Goal: Navigation & Orientation: Find specific page/section

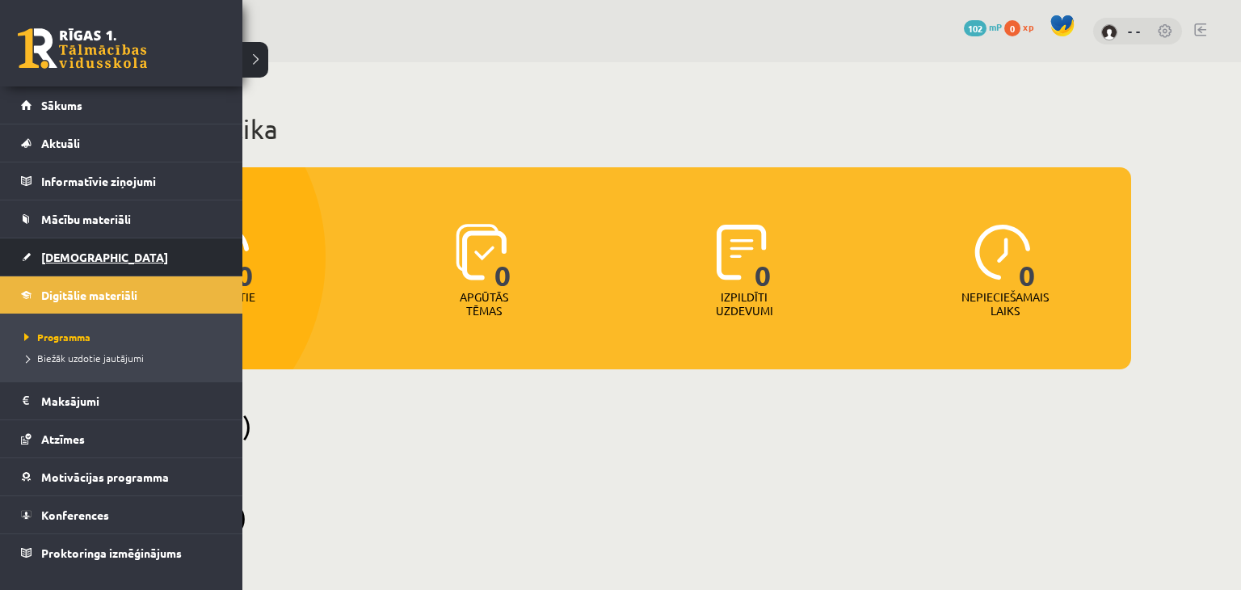
click at [82, 253] on span "[DEMOGRAPHIC_DATA]" at bounding box center [104, 257] width 127 height 15
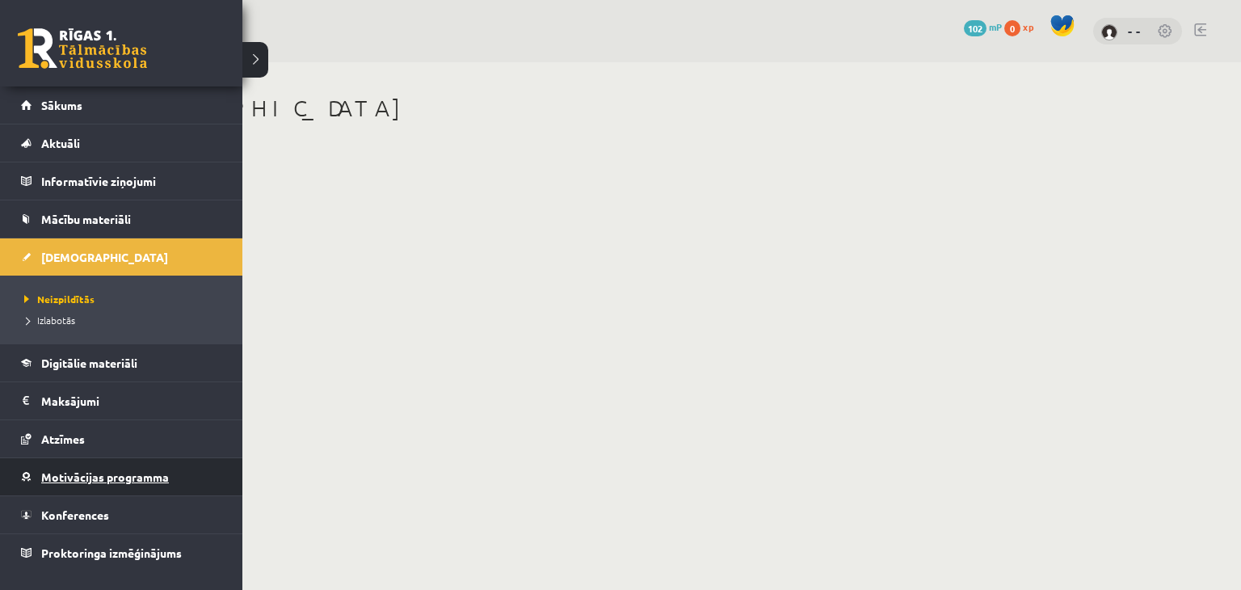
click at [76, 476] on span "Motivācijas programma" at bounding box center [105, 476] width 128 height 15
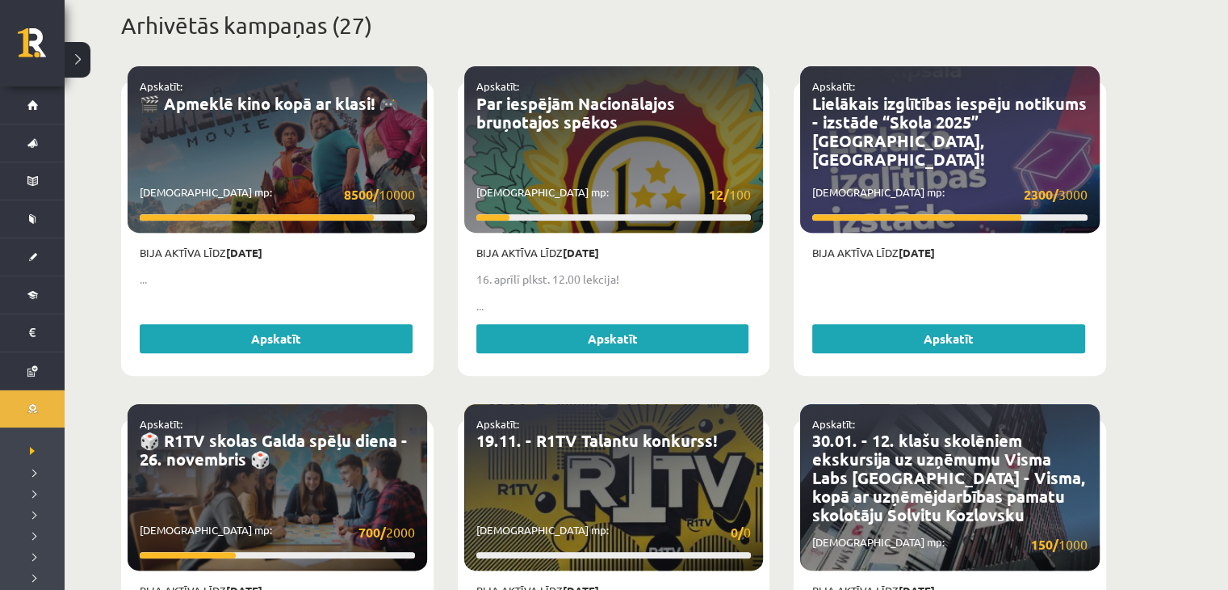
scroll to position [538, 0]
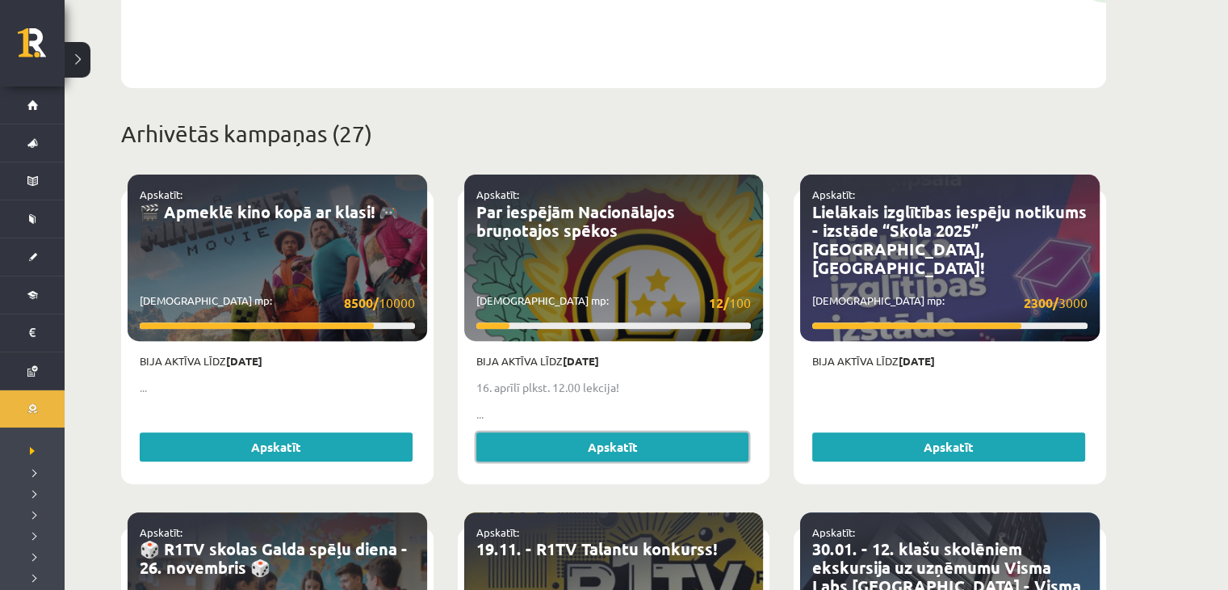
click at [674, 432] on link "Apskatīt" at bounding box center [613, 446] width 273 height 29
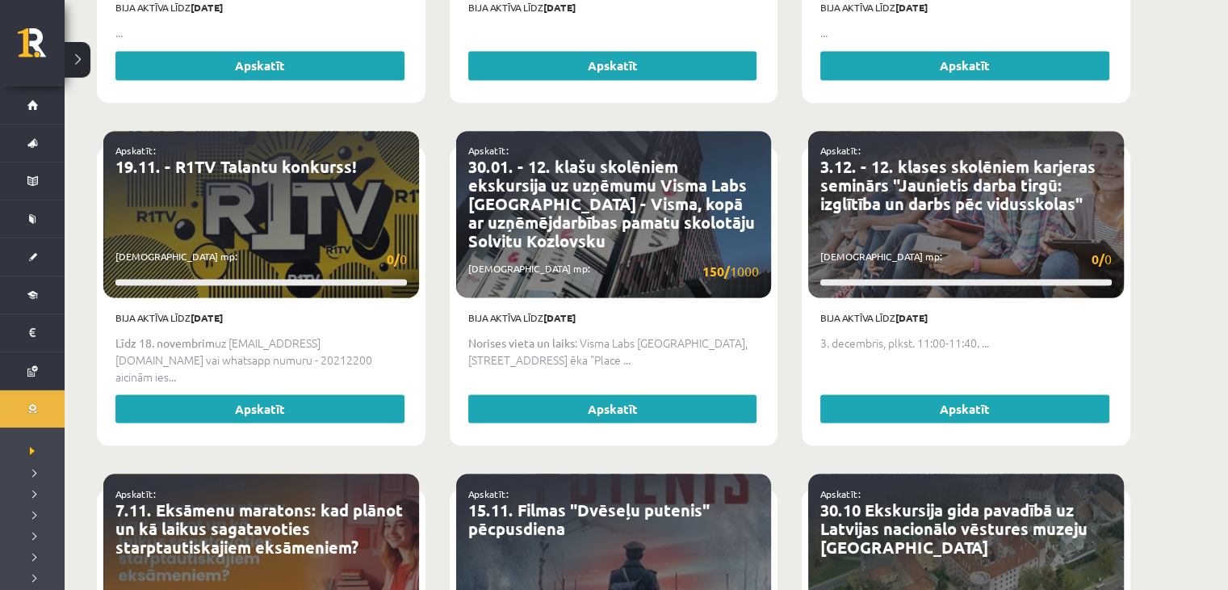
scroll to position [2853, 0]
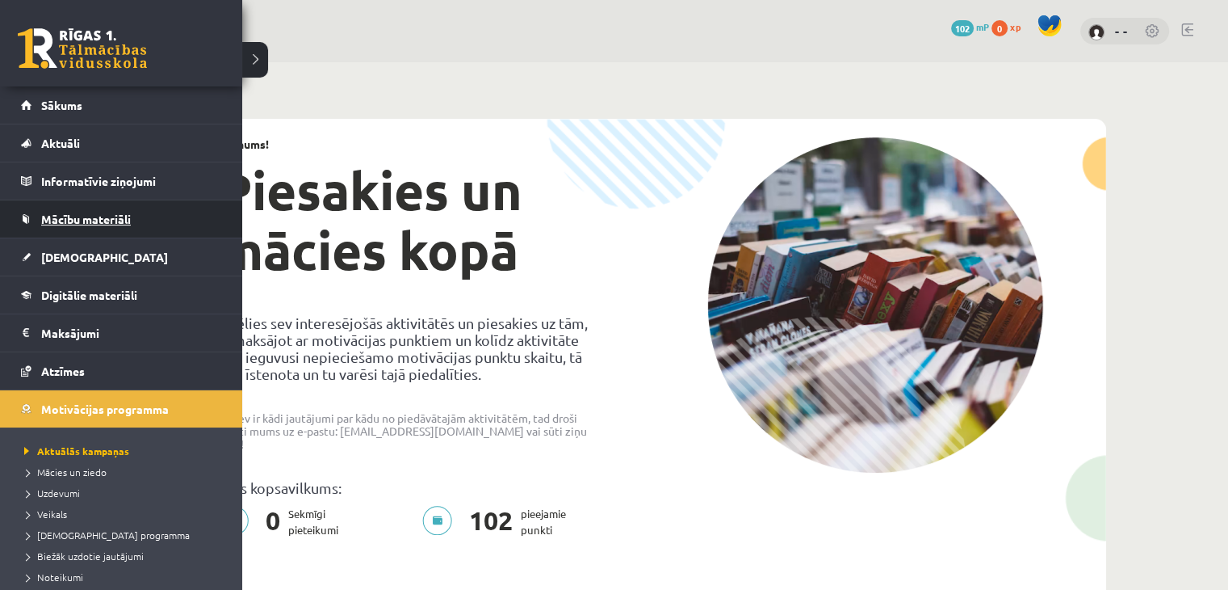
click at [93, 218] on span "Mācību materiāli" at bounding box center [86, 219] width 90 height 15
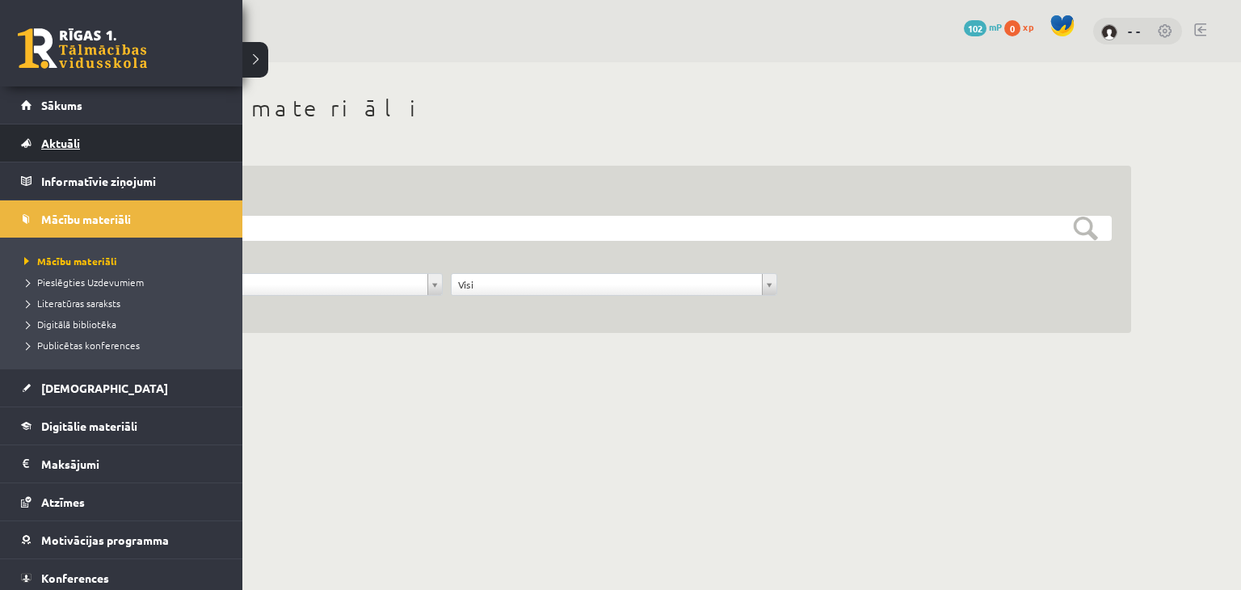
click at [48, 143] on span "Aktuāli" at bounding box center [60, 143] width 39 height 15
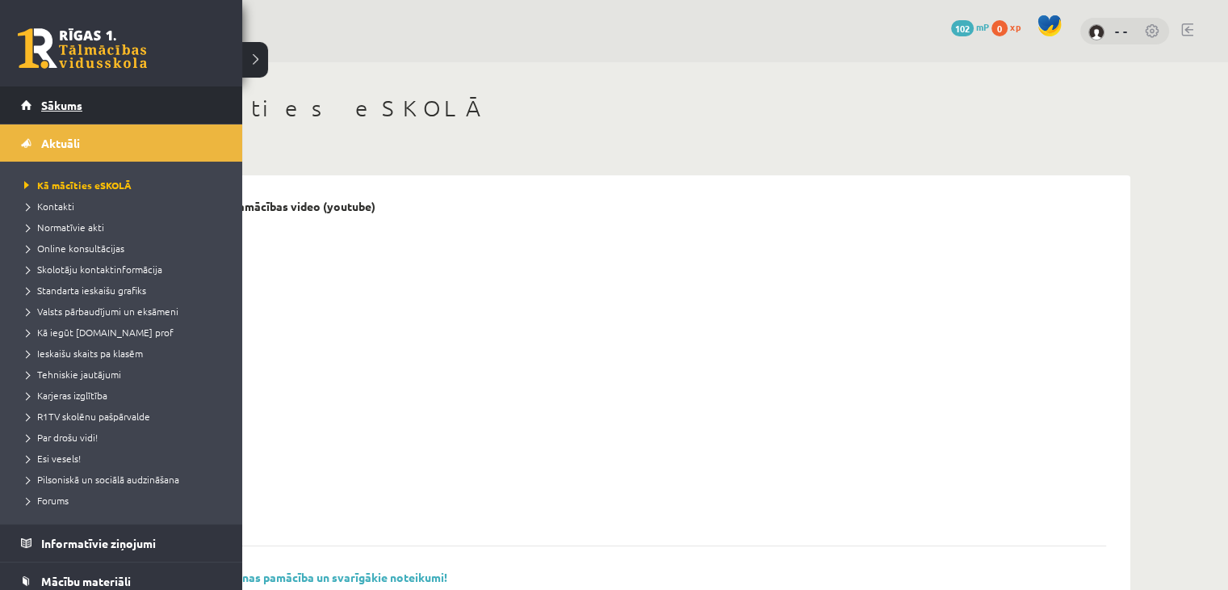
click at [29, 101] on link "Sākums" at bounding box center [121, 104] width 201 height 37
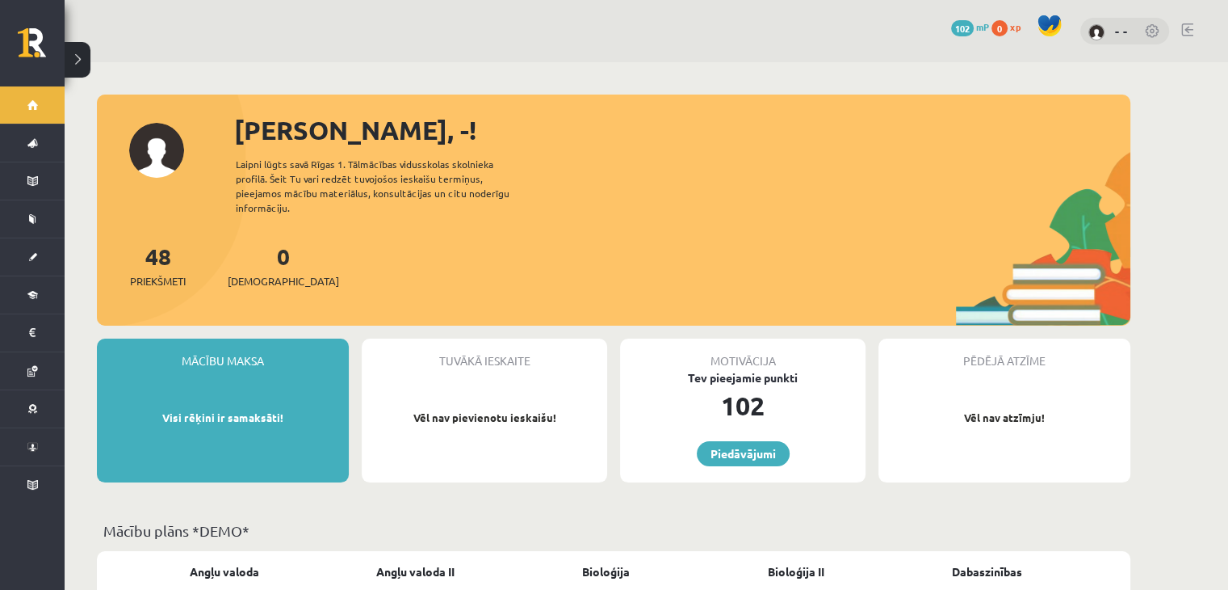
click at [1148, 27] on link at bounding box center [1153, 32] width 16 height 16
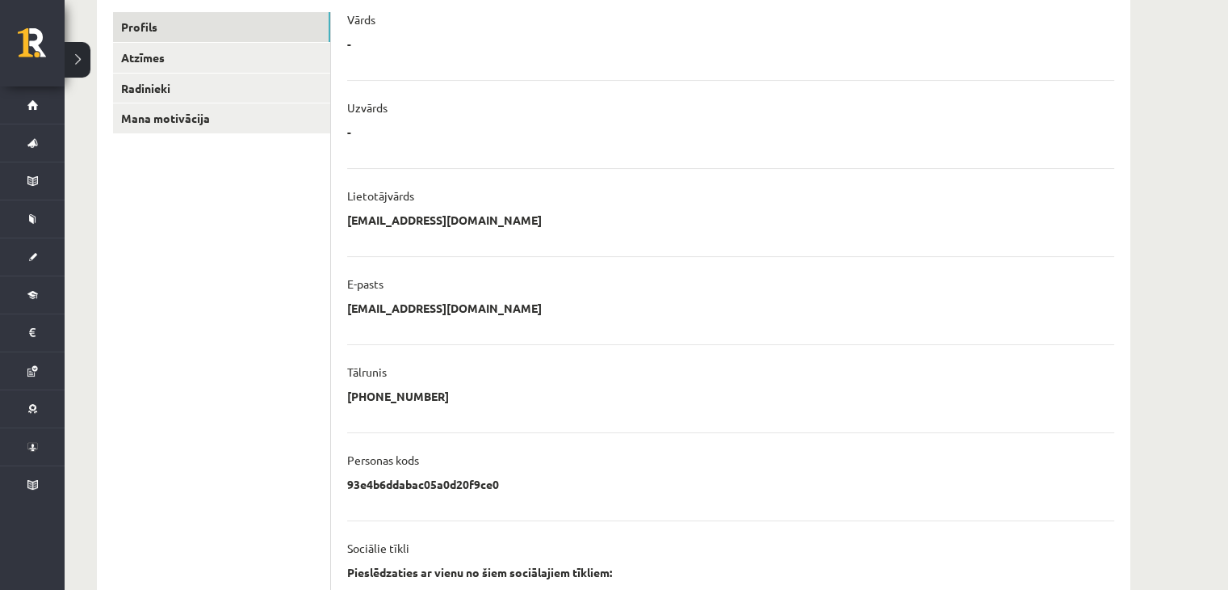
scroll to position [53, 0]
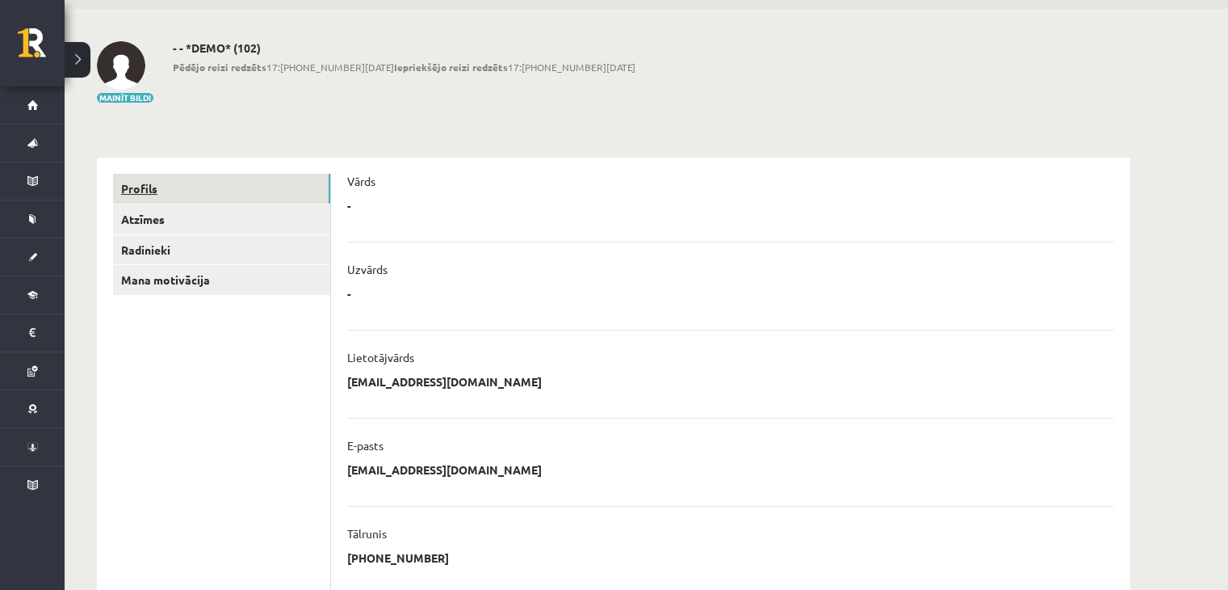
click at [270, 195] on link "Profils" at bounding box center [221, 189] width 217 height 30
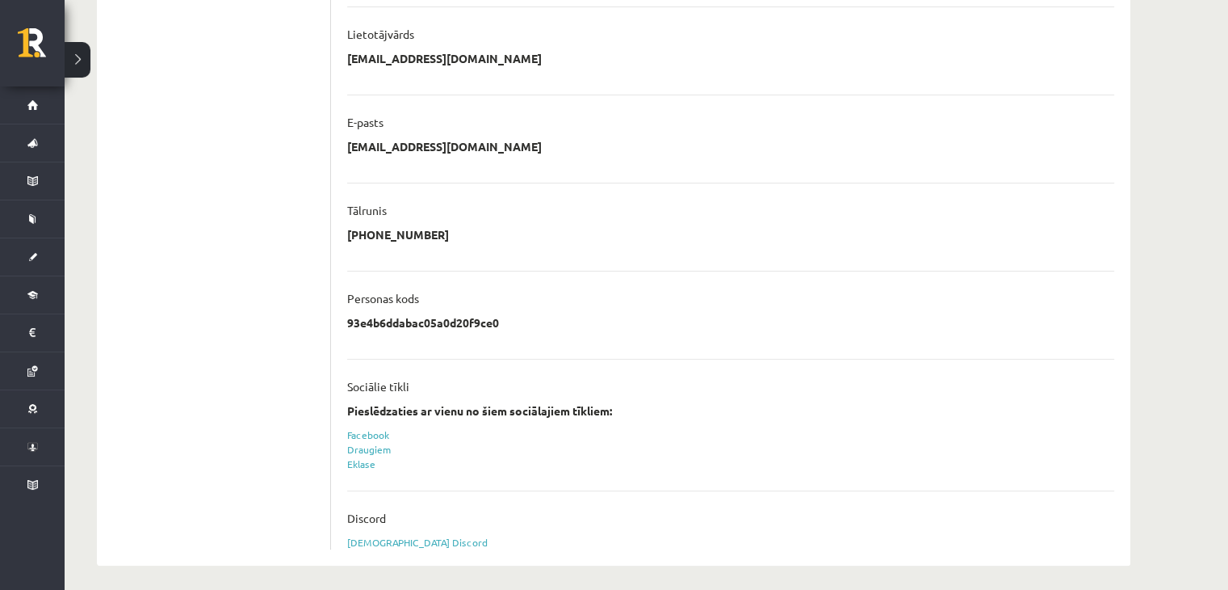
scroll to position [384, 0]
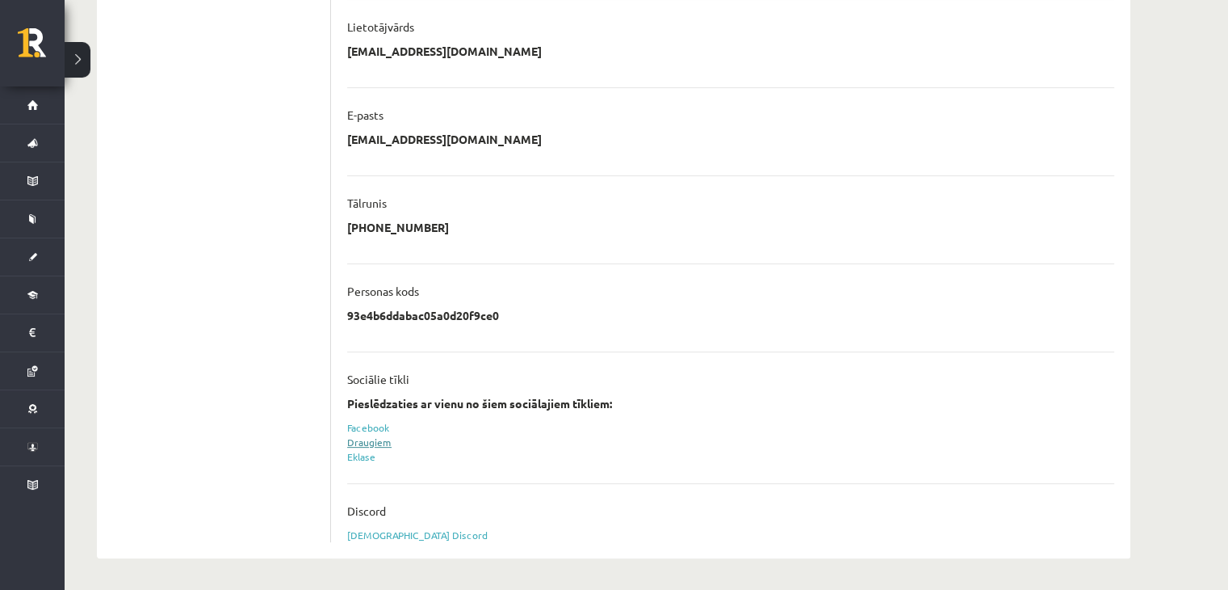
click at [363, 439] on link "Draugiem" at bounding box center [369, 441] width 44 height 13
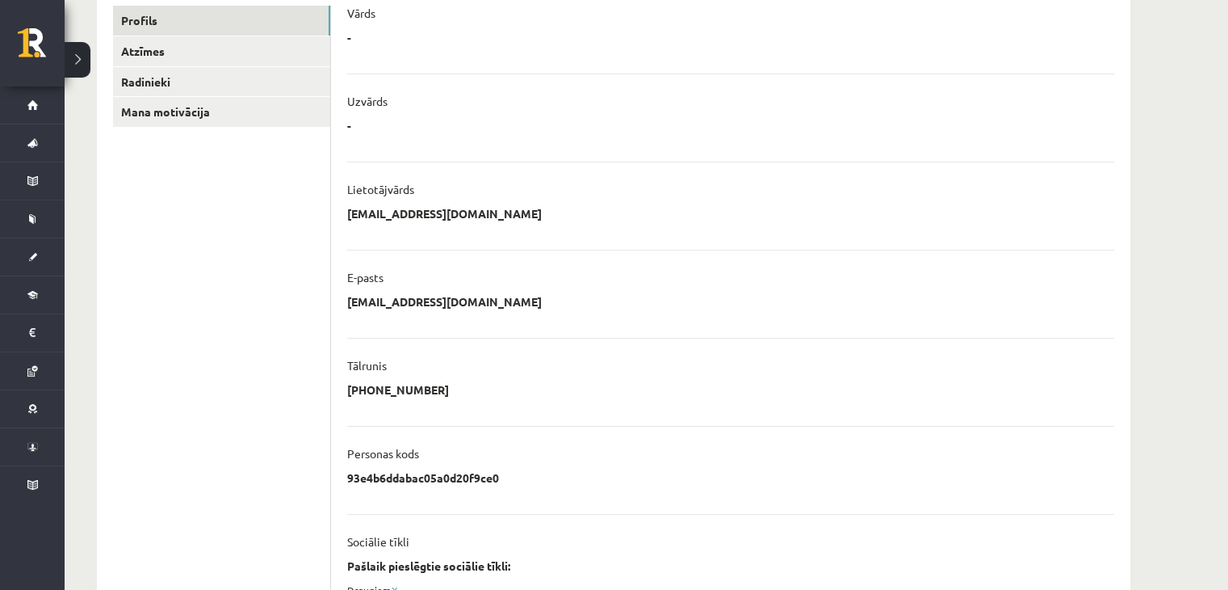
scroll to position [6, 0]
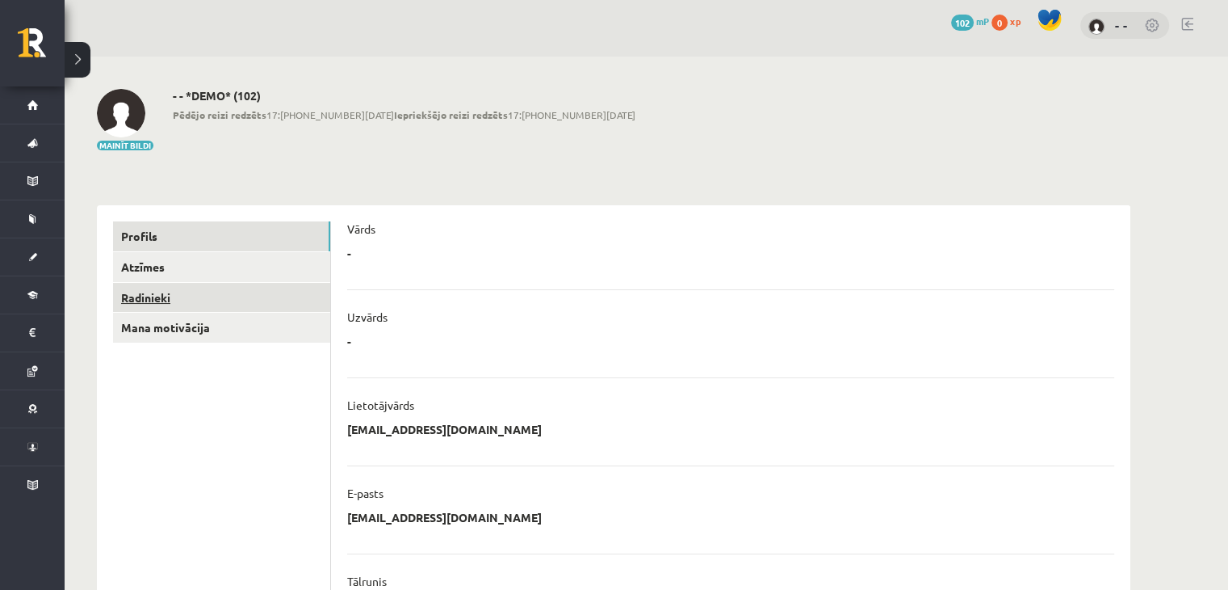
click at [153, 296] on link "Radinieki" at bounding box center [221, 298] width 217 height 30
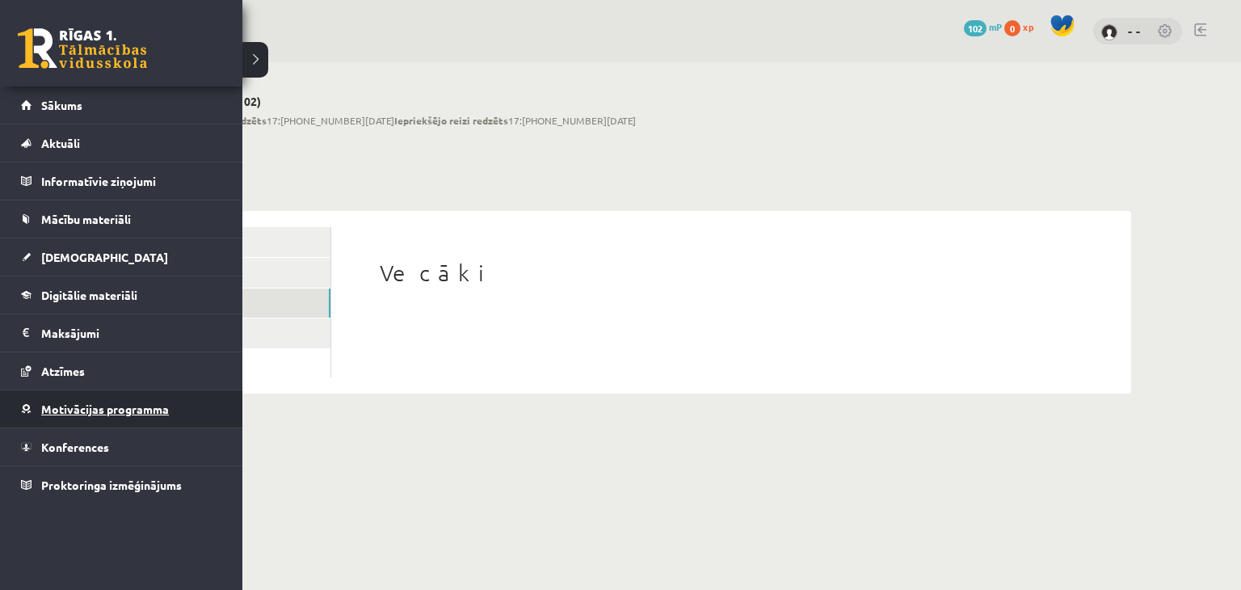
click at [94, 413] on span "Motivācijas programma" at bounding box center [105, 408] width 128 height 15
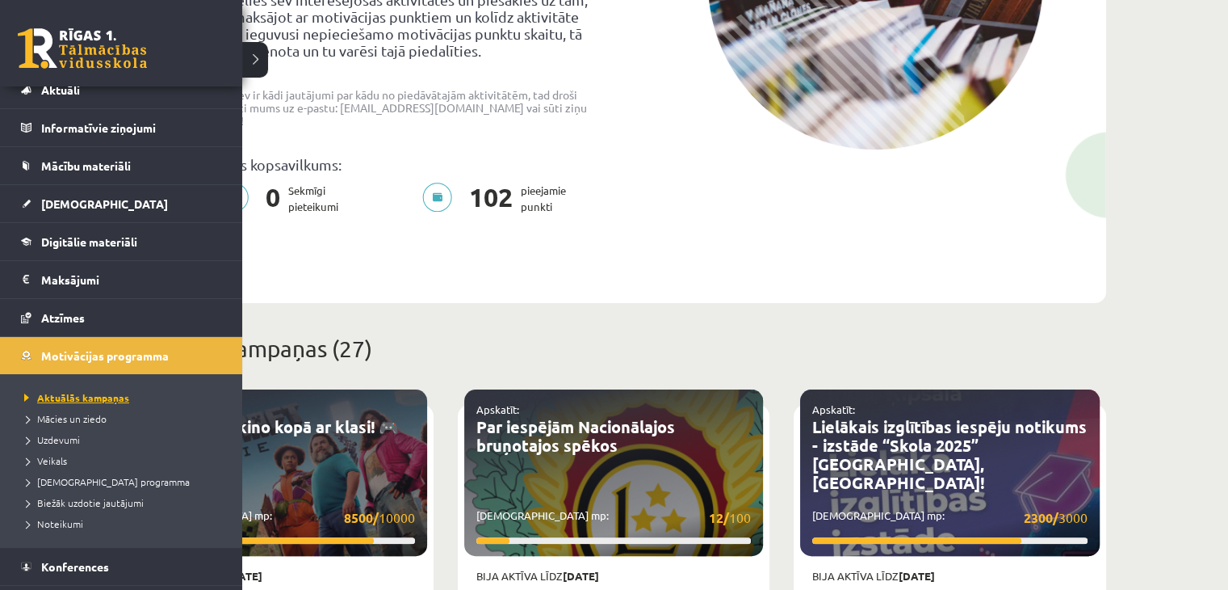
scroll to position [85, 0]
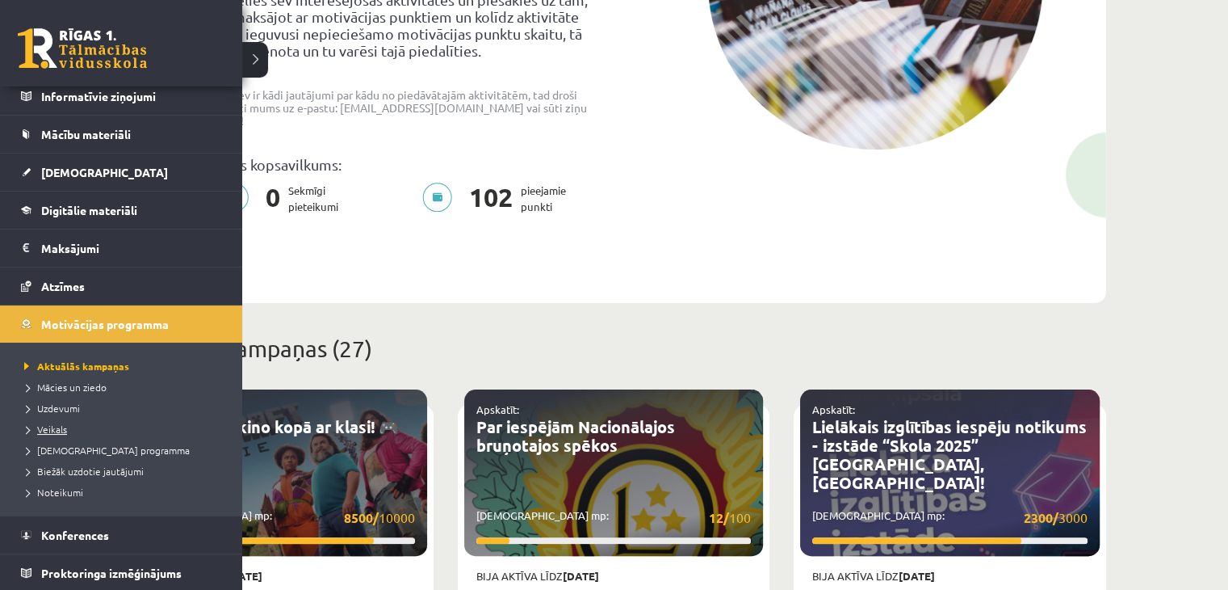
click at [58, 424] on span "Veikals" at bounding box center [43, 428] width 47 height 13
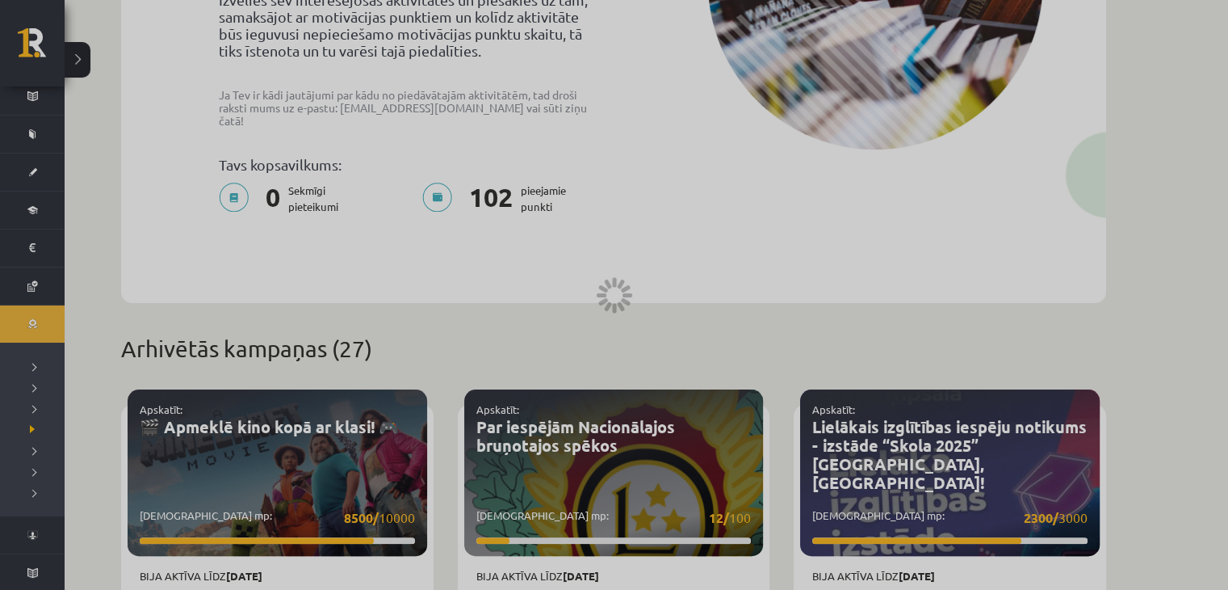
click at [817, 359] on div at bounding box center [614, 295] width 1228 height 590
